Goal: Navigation & Orientation: Find specific page/section

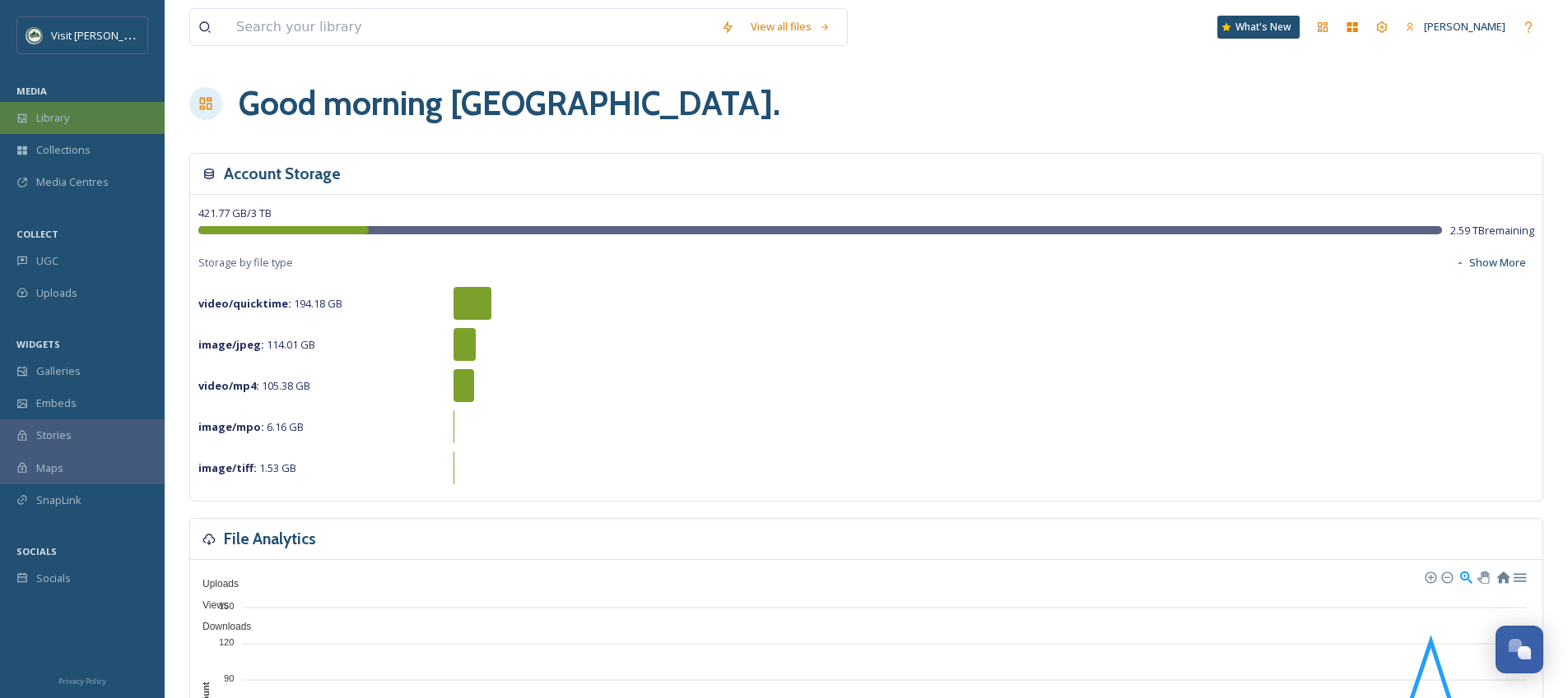
click at [88, 124] on div "Library" at bounding box center [82, 118] width 164 height 32
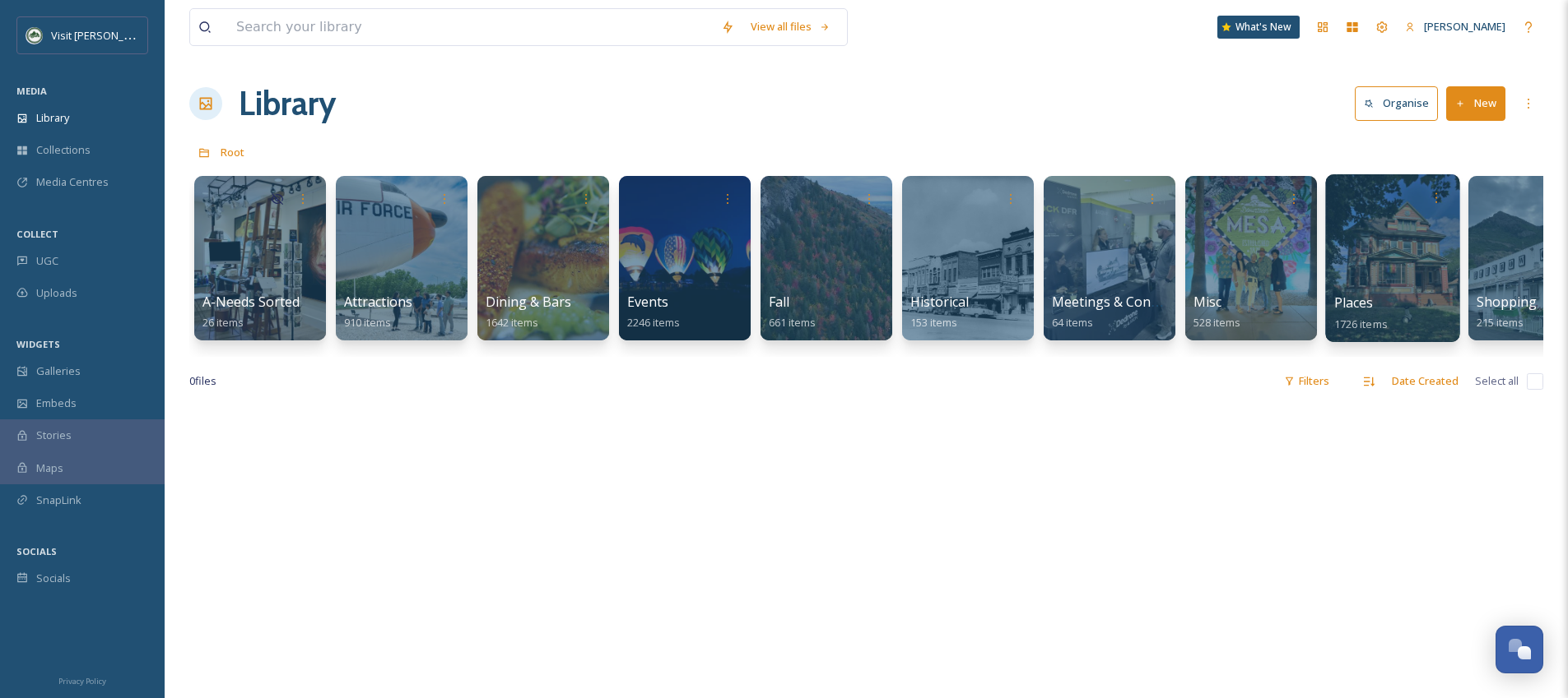
click at [1354, 257] on div at bounding box center [1392, 259] width 134 height 168
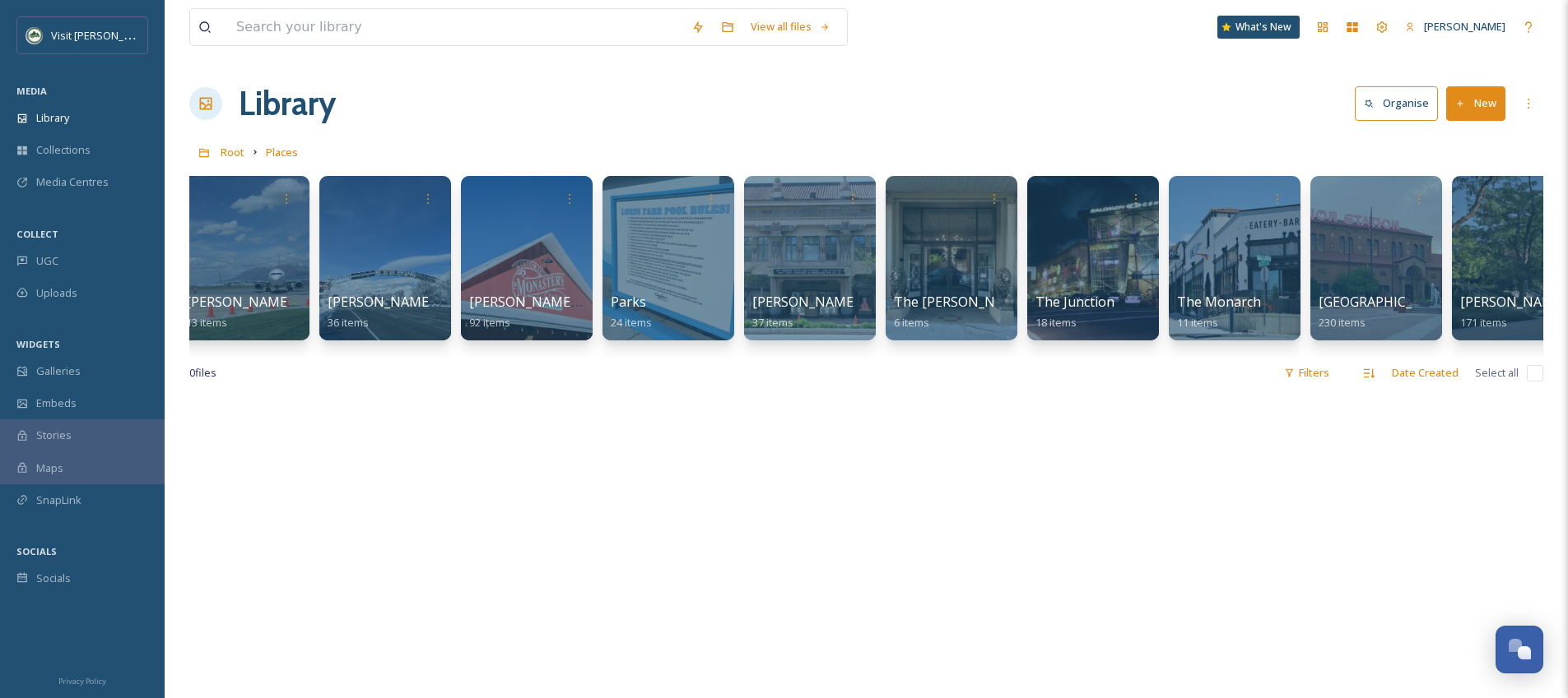
scroll to position [0, 1335]
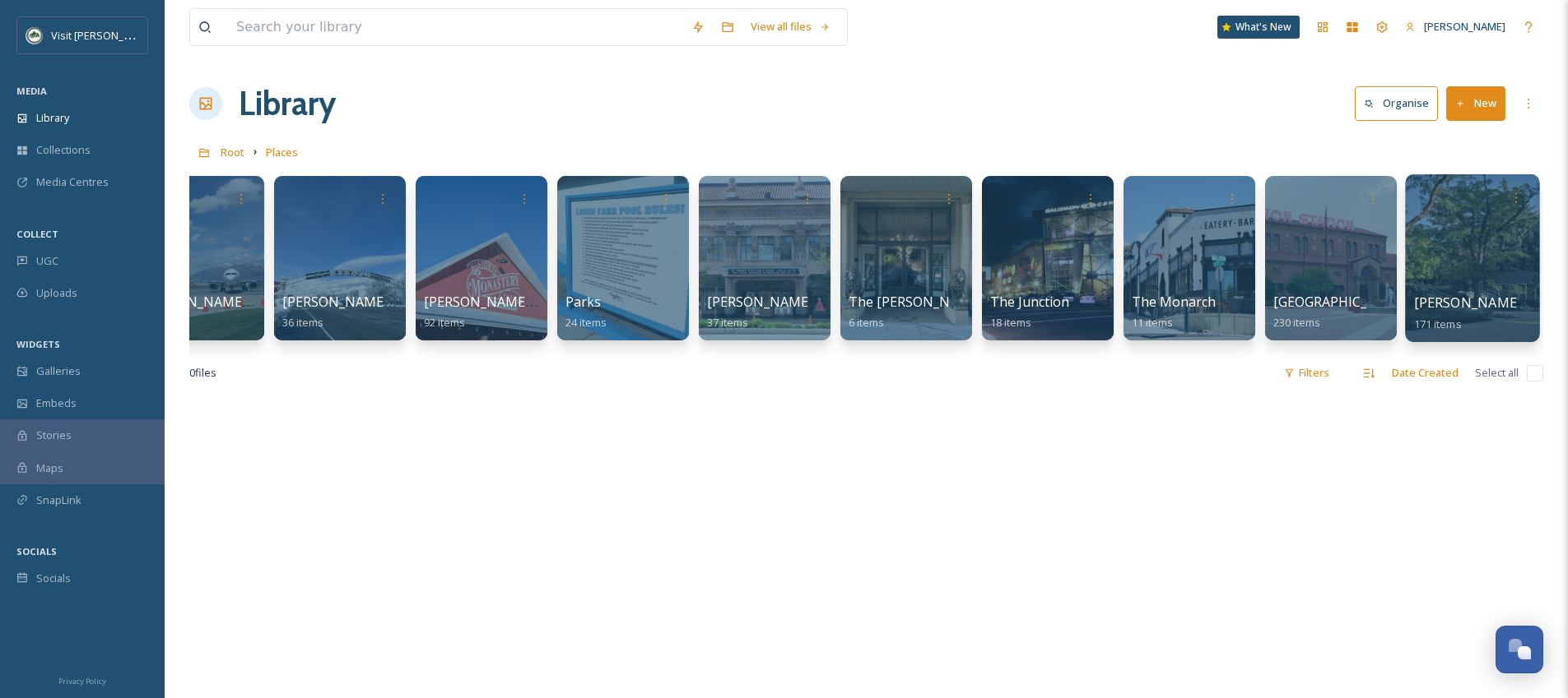
click at [1491, 237] on div at bounding box center [1472, 259] width 134 height 168
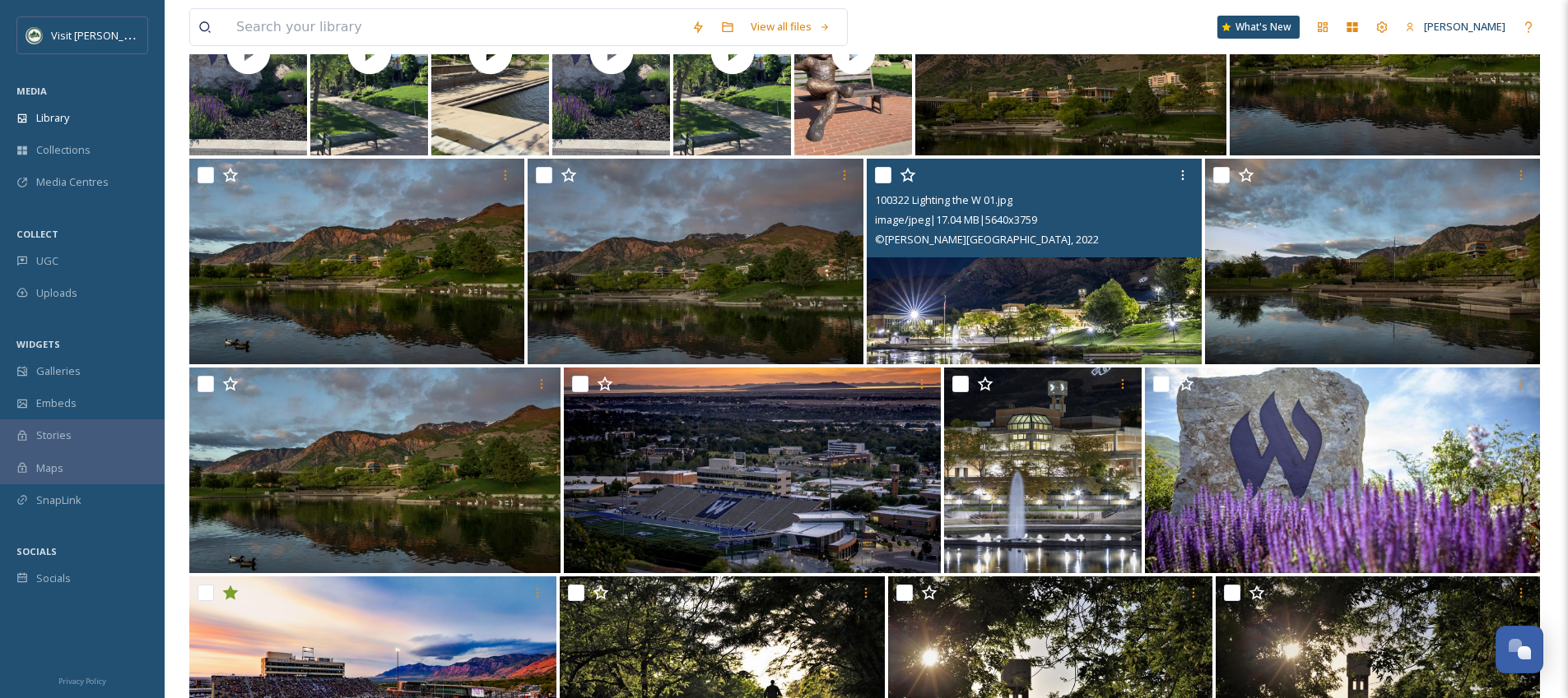
scroll to position [447, 0]
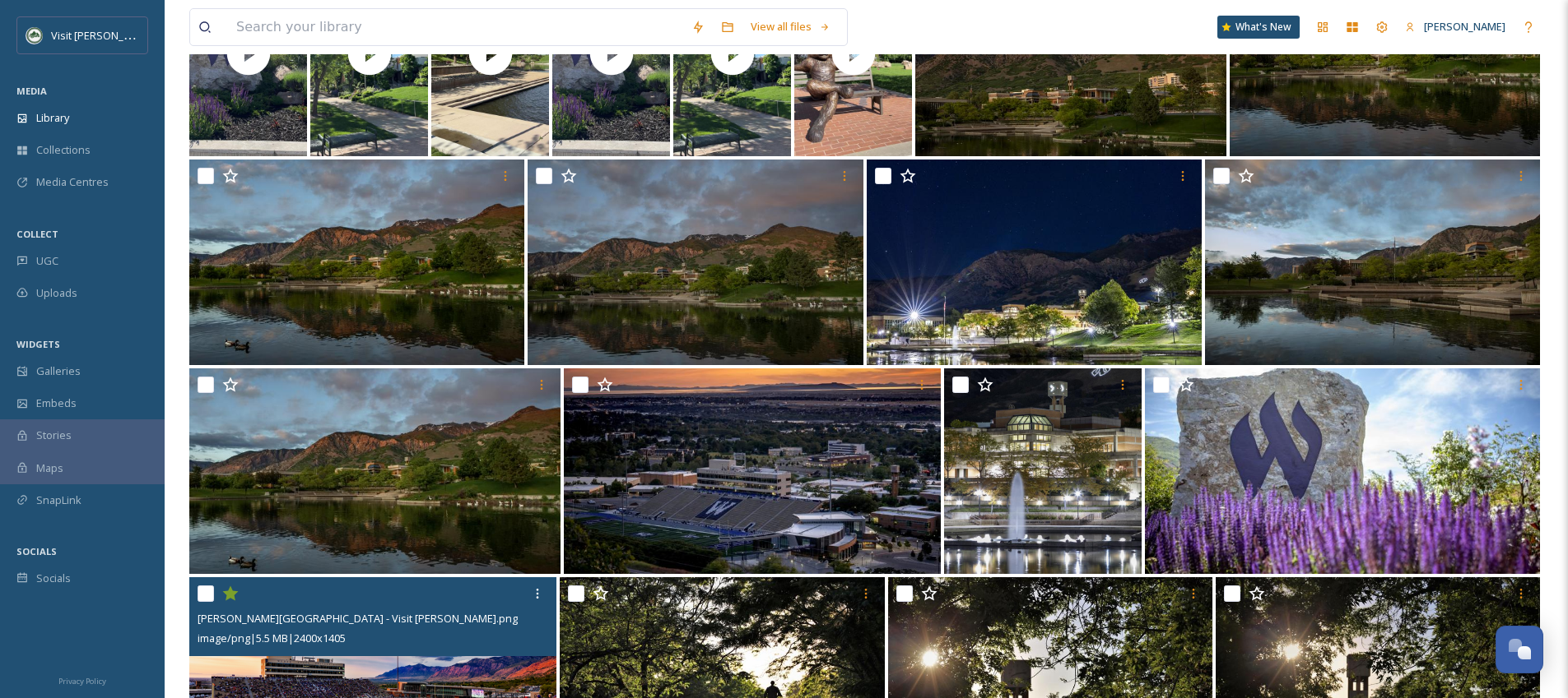
click at [515, 621] on div "[PERSON_NAME][GEOGRAPHIC_DATA] - Visit [PERSON_NAME].png" at bounding box center [374, 618] width 354 height 20
click at [507, 677] on img at bounding box center [372, 680] width 367 height 206
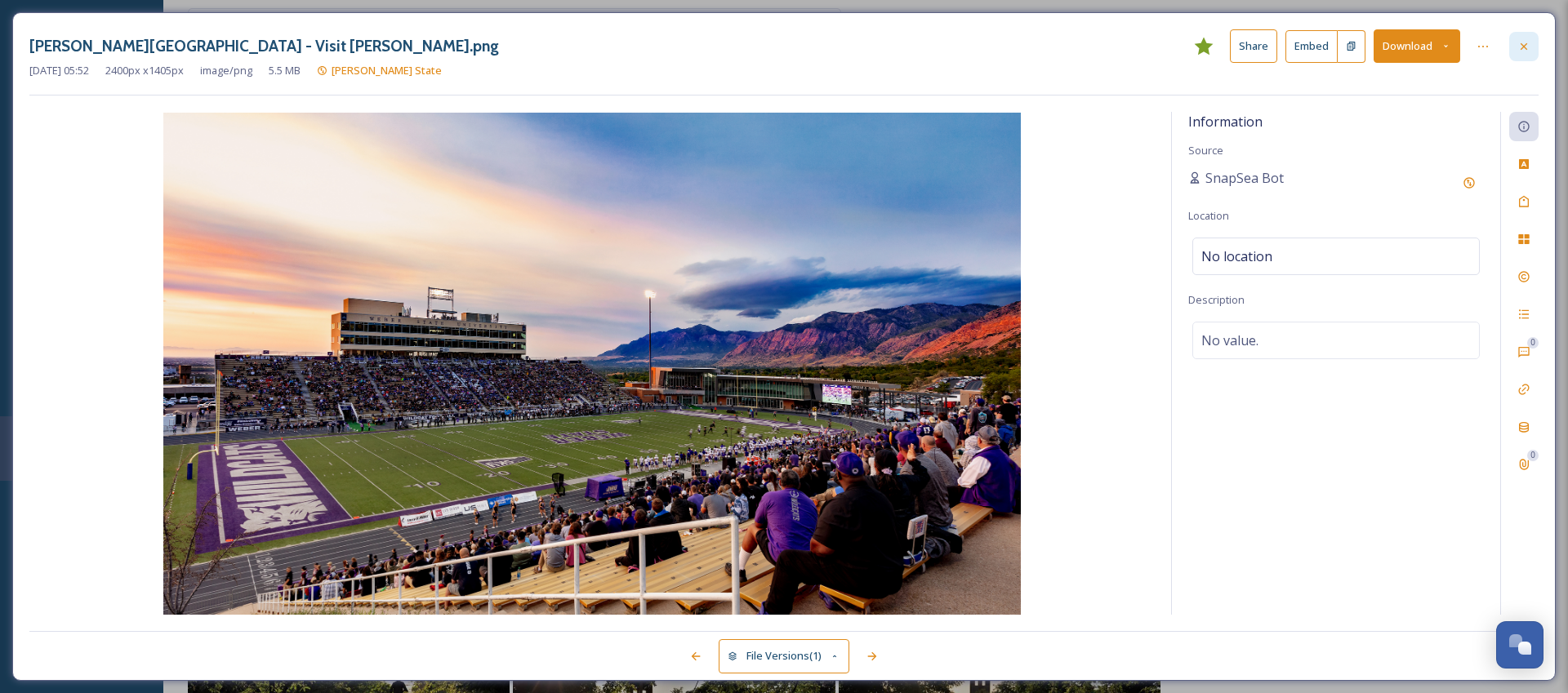
click at [1523, 47] on icon at bounding box center [1523, 45] width 7 height 7
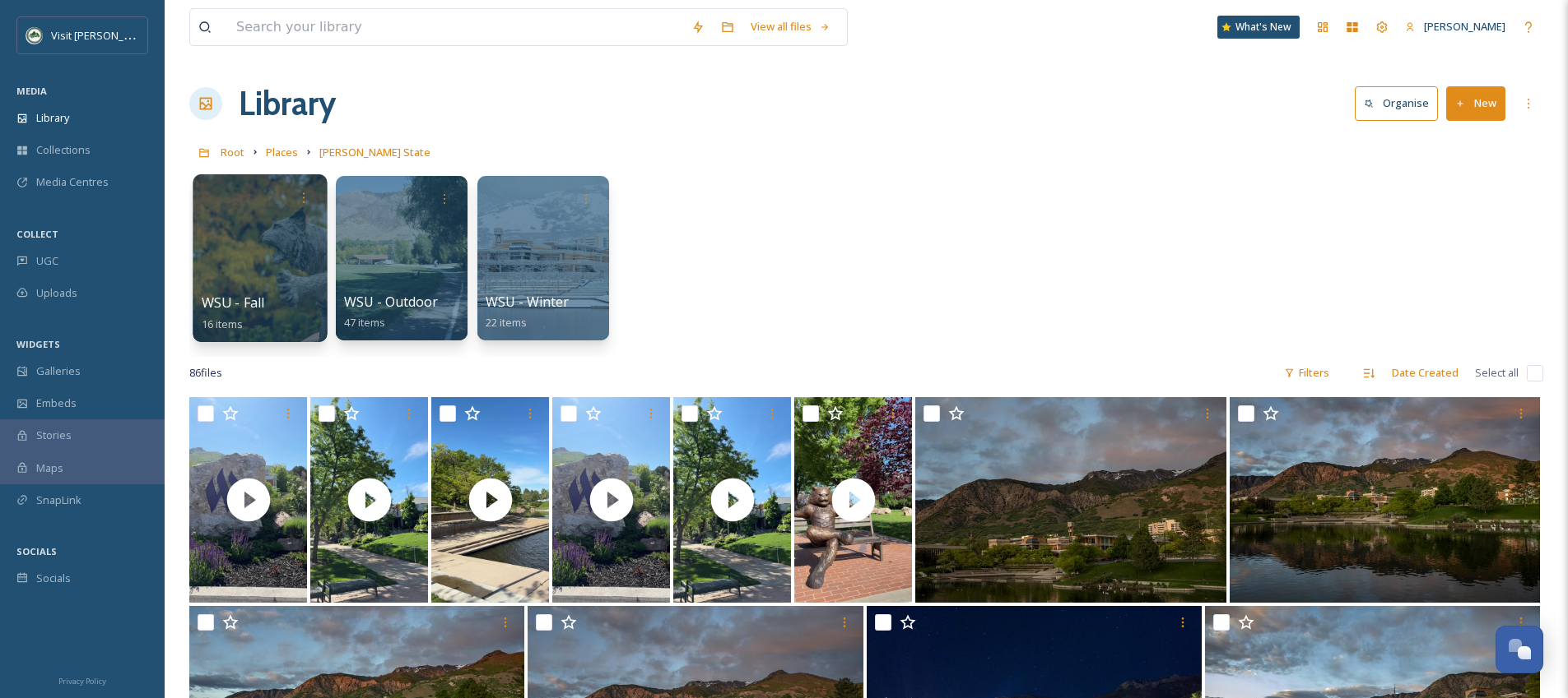
click at [297, 249] on div at bounding box center [260, 259] width 134 height 168
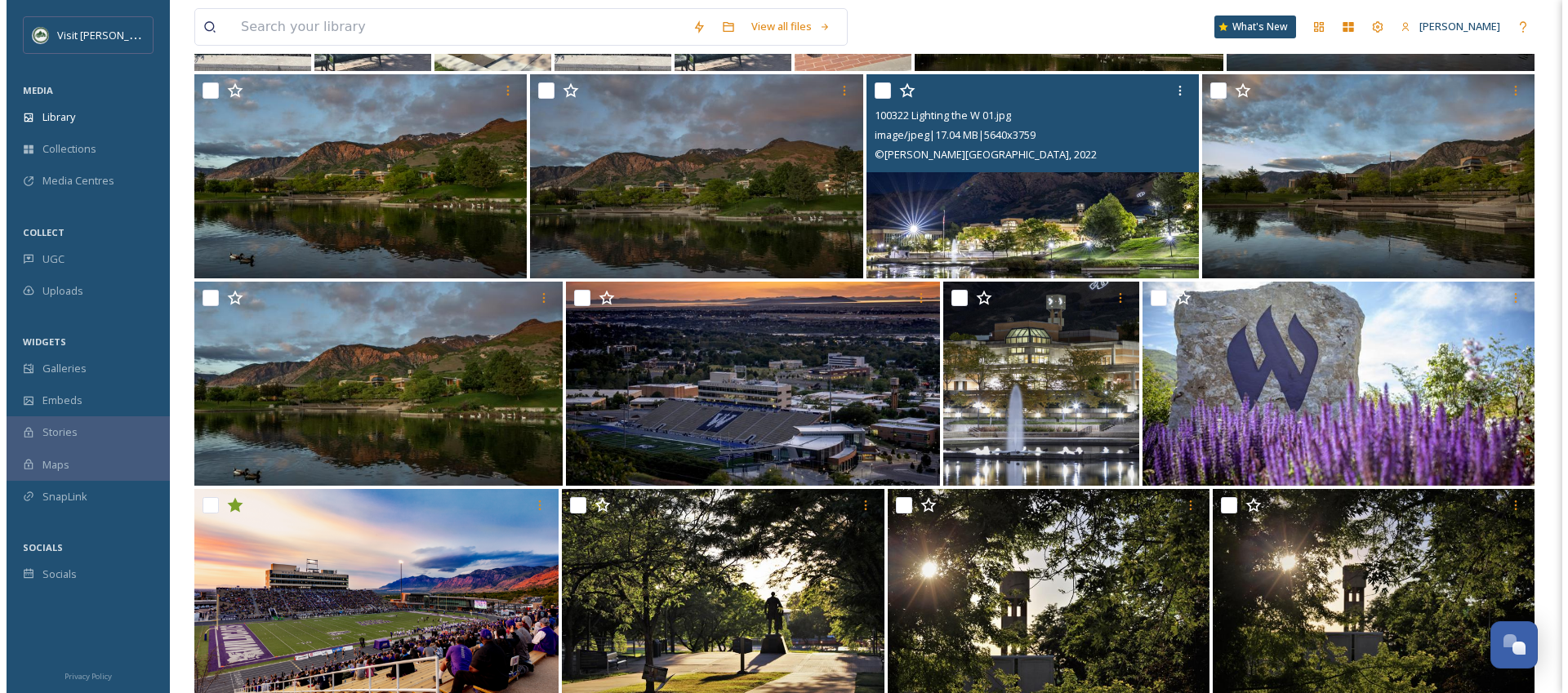
scroll to position [531, 0]
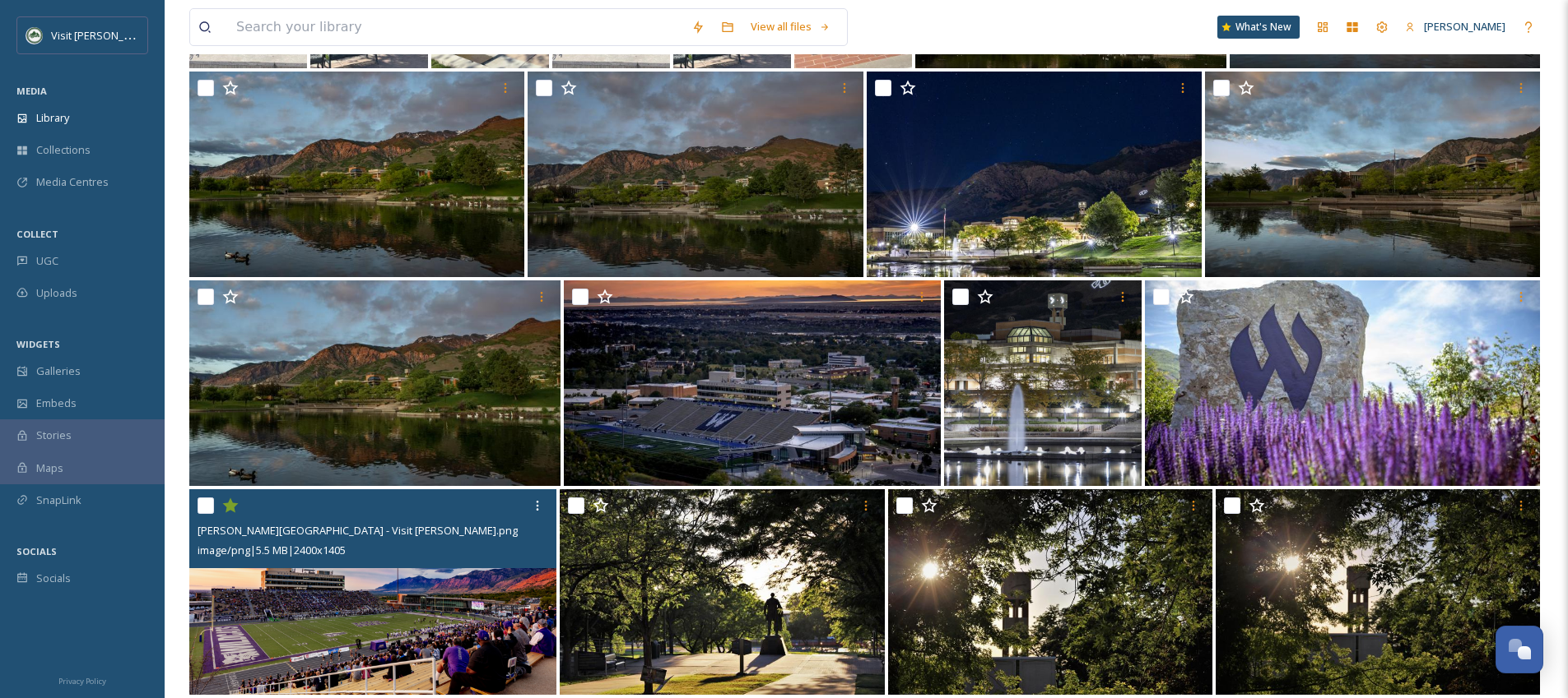
click at [505, 601] on img at bounding box center [372, 592] width 367 height 206
